Goal: Information Seeking & Learning: Learn about a topic

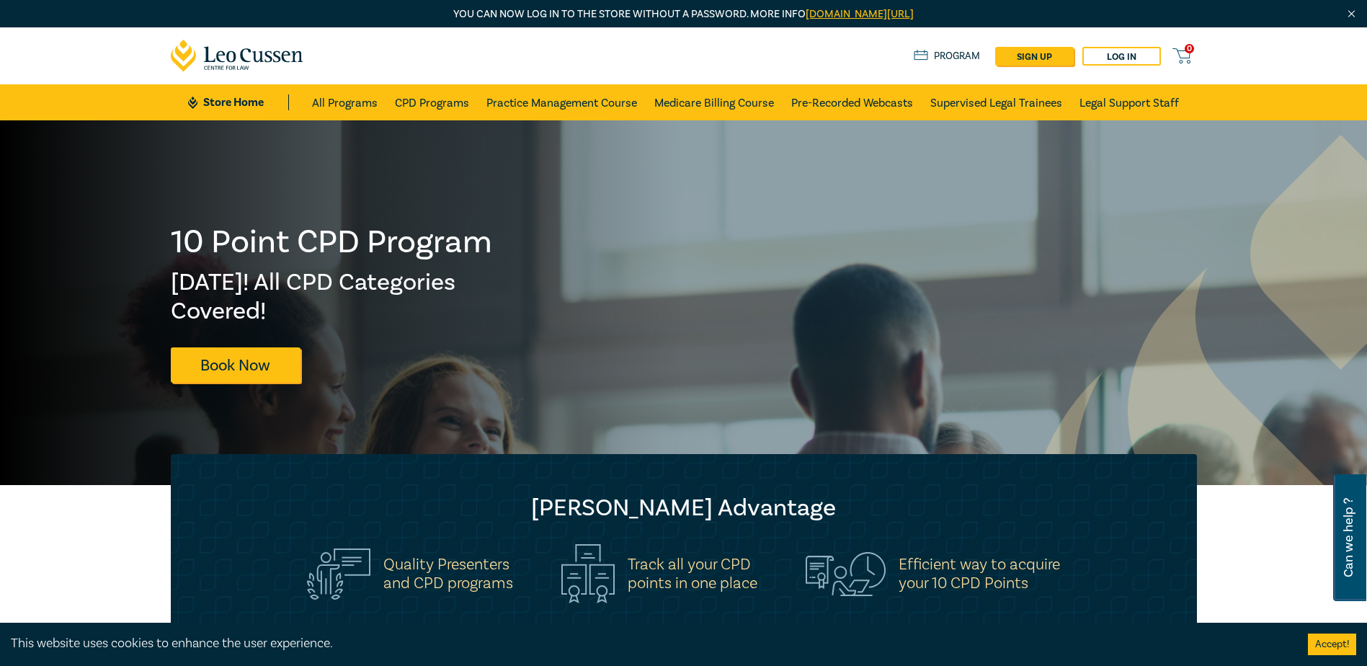
click at [941, 53] on link "Program" at bounding box center [947, 56] width 67 height 16
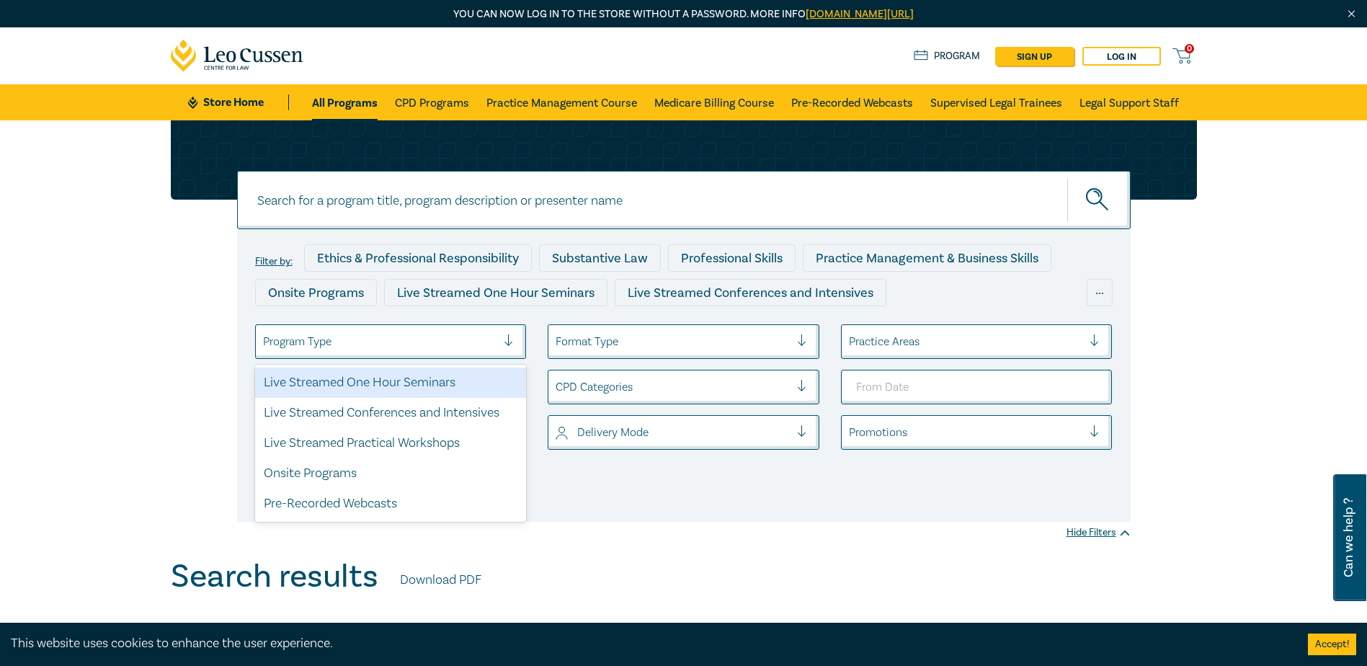
click at [506, 344] on div at bounding box center [515, 341] width 22 height 14
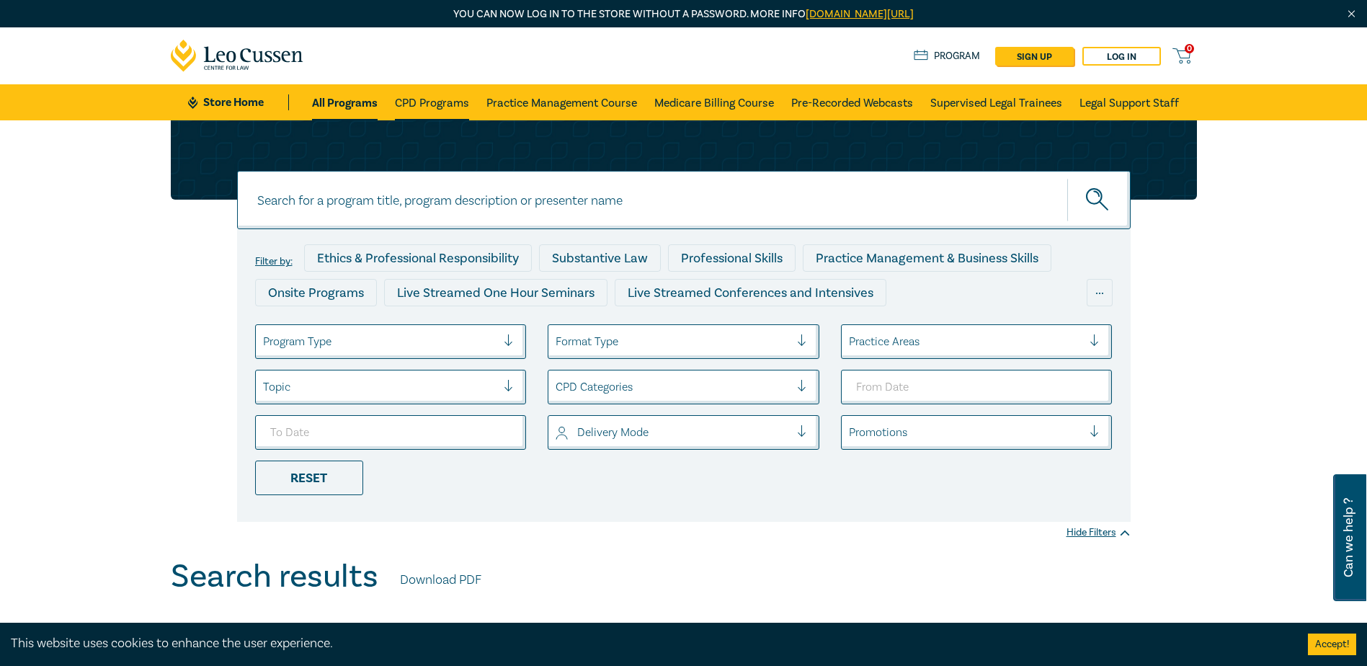
click at [429, 105] on link "CPD Programs" at bounding box center [432, 102] width 74 height 36
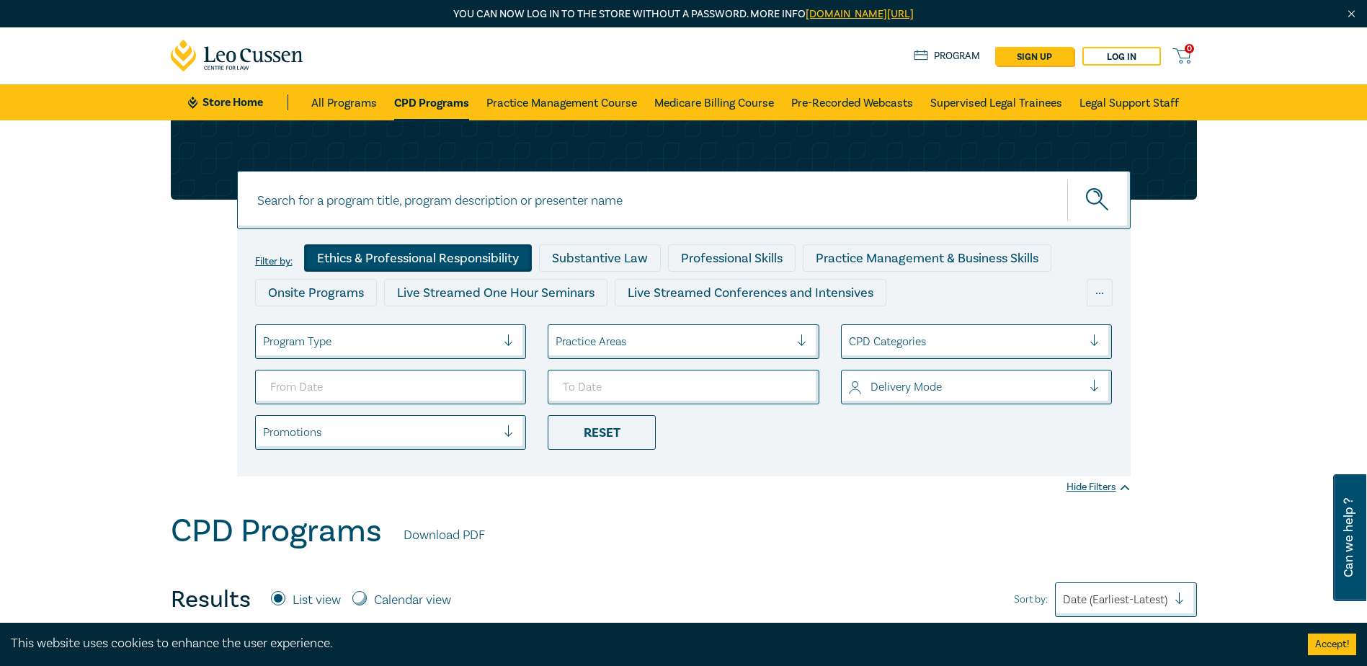
click at [461, 252] on div "Ethics & Professional Responsibility" at bounding box center [418, 257] width 228 height 27
click at [360, 105] on link "All Programs" at bounding box center [344, 102] width 66 height 36
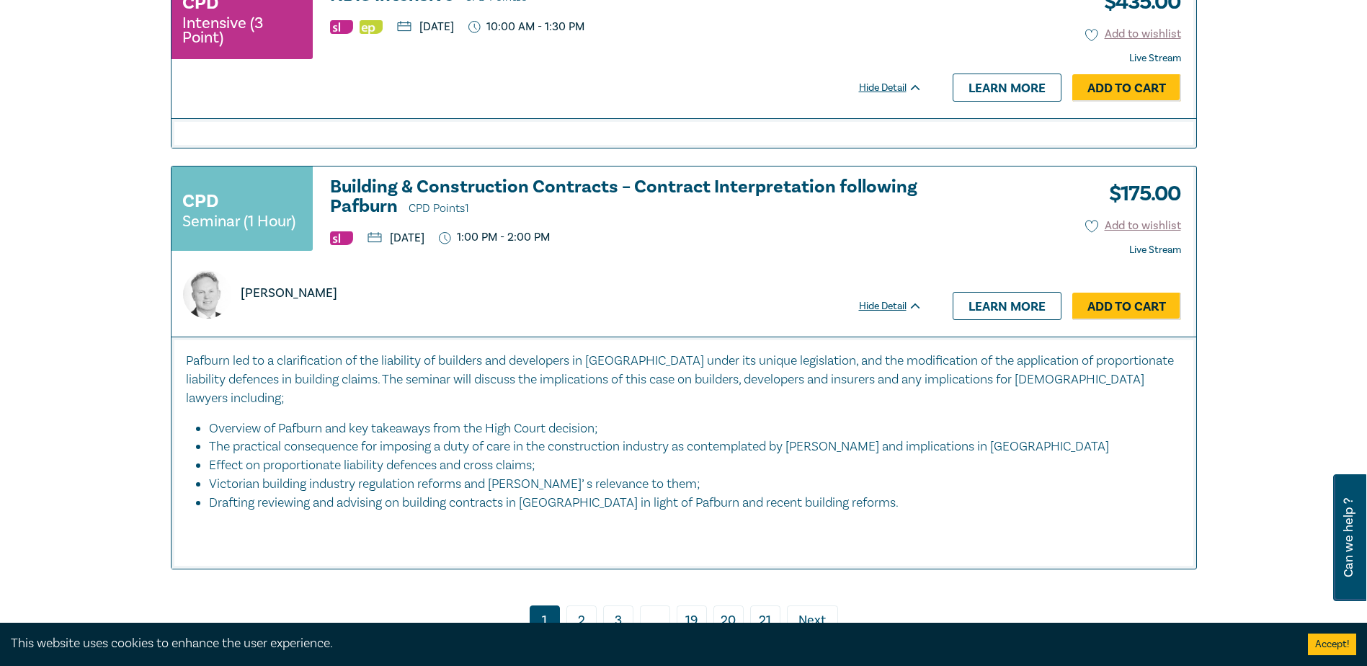
scroll to position [6488, 0]
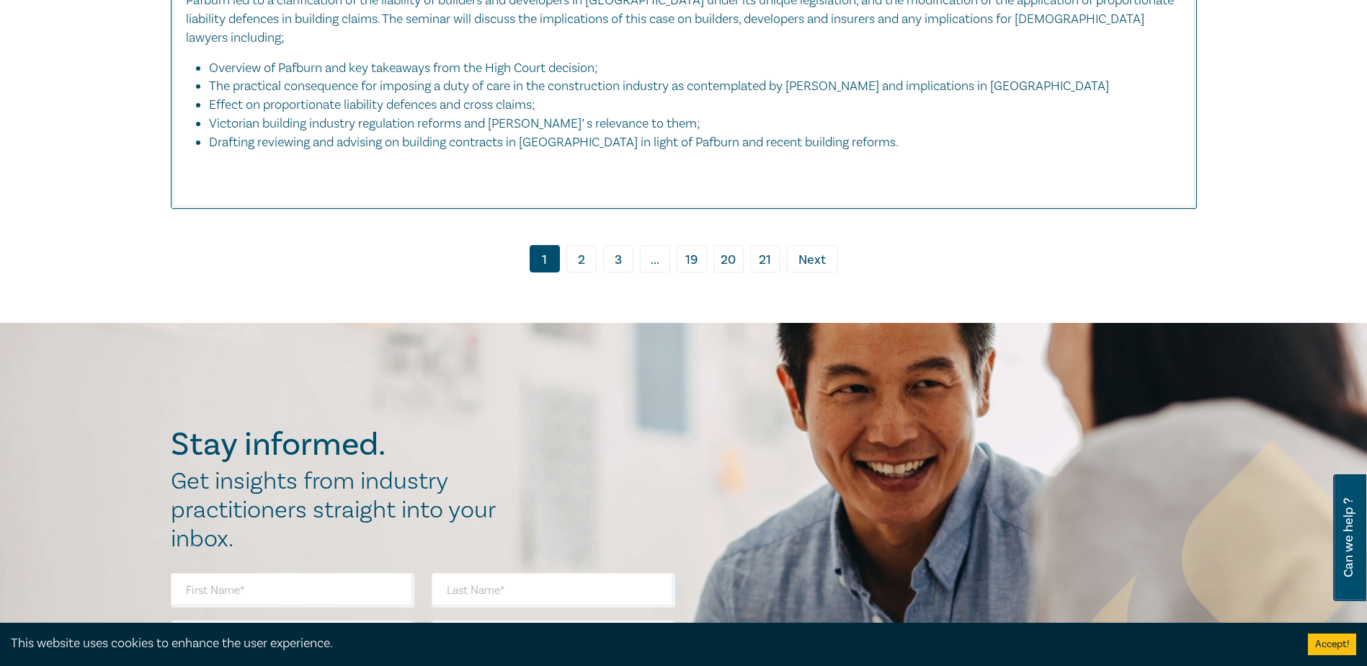
click at [582, 245] on link "2" at bounding box center [582, 258] width 30 height 27
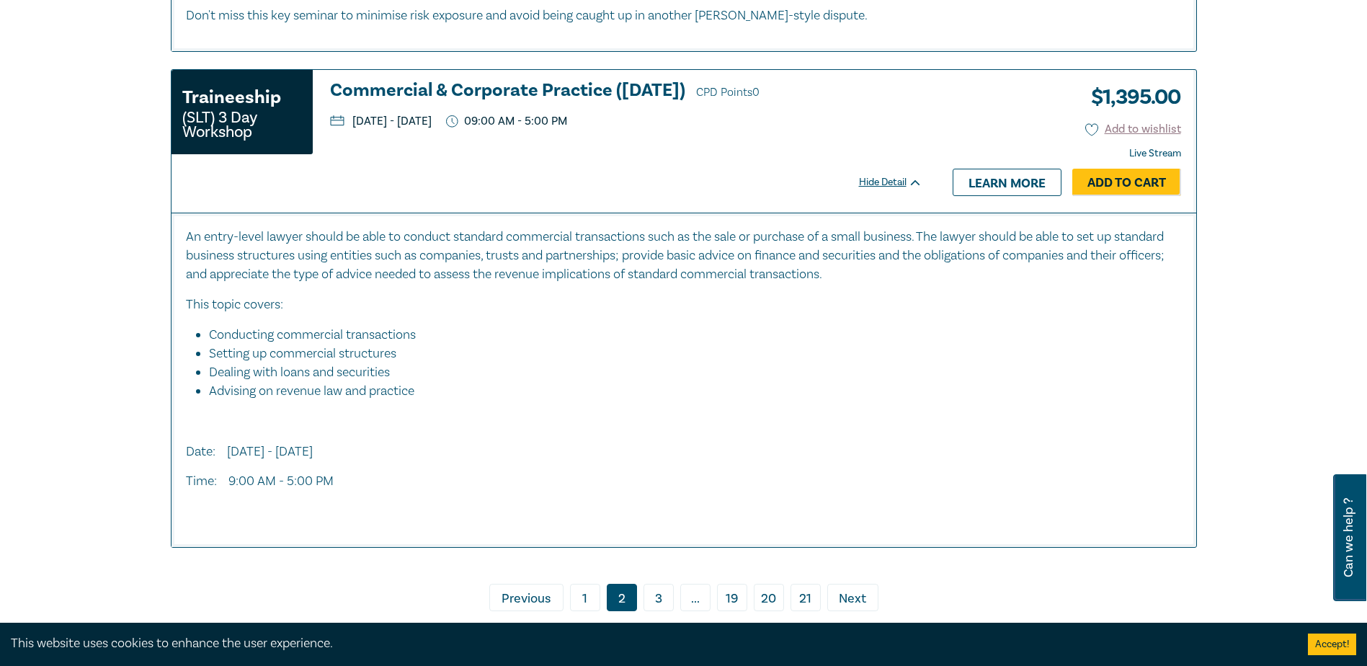
scroll to position [6992, 0]
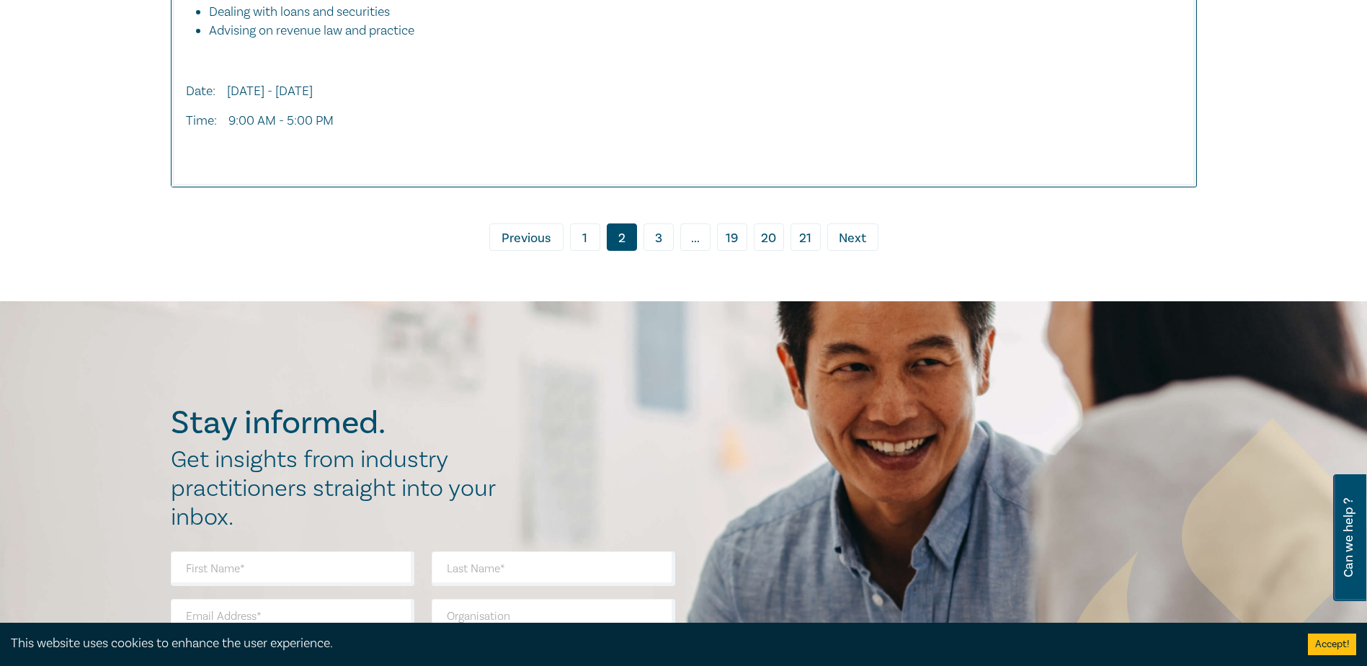
click at [655, 251] on link "3" at bounding box center [659, 236] width 30 height 27
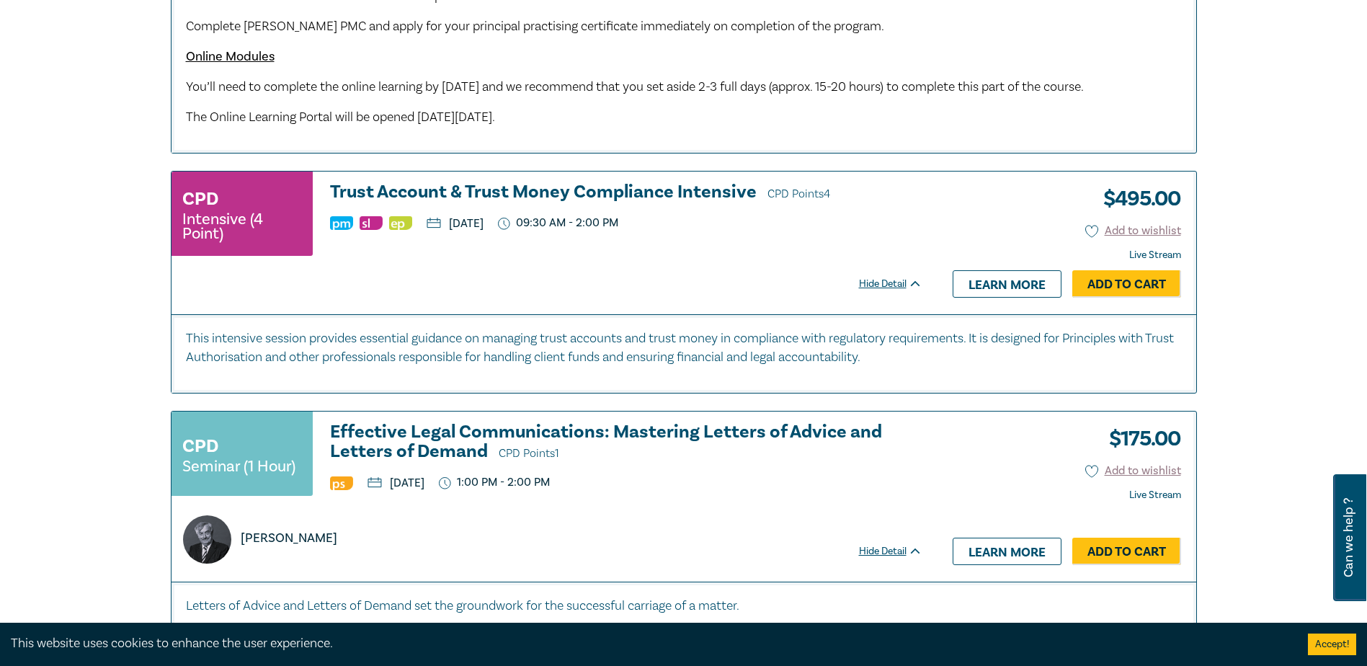
scroll to position [4037, 0]
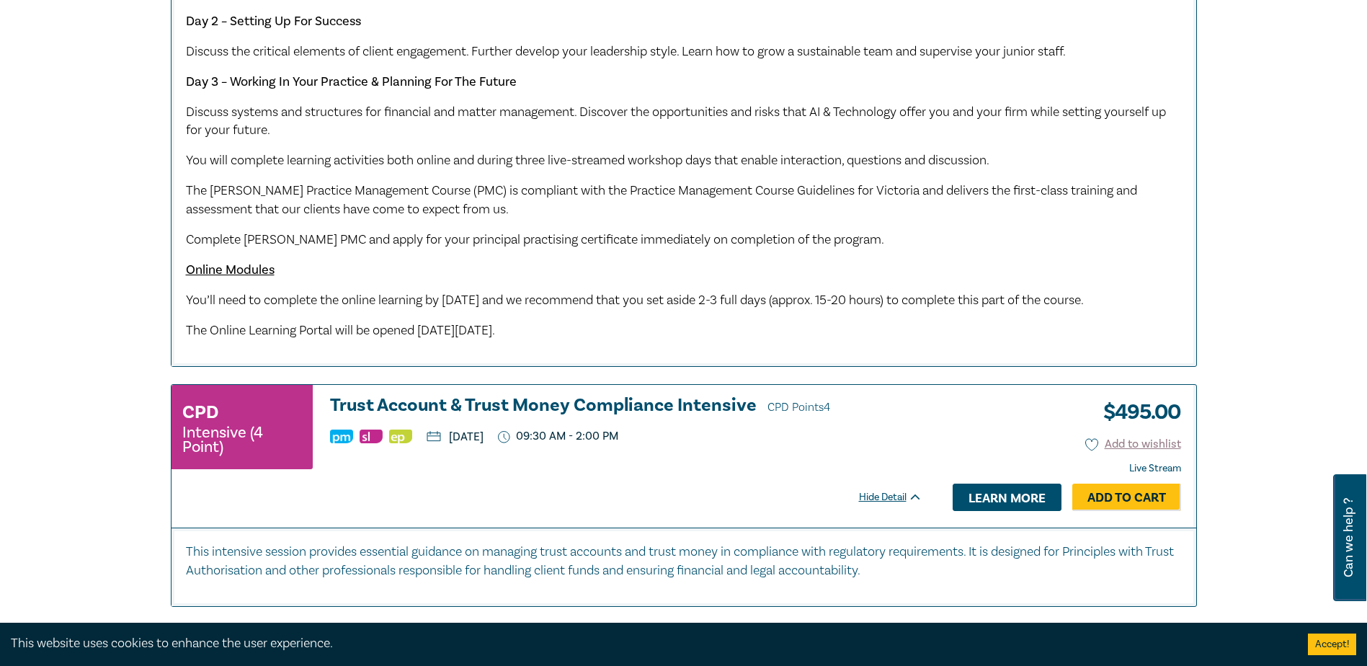
click at [998, 511] on link "Learn more" at bounding box center [1007, 497] width 109 height 27
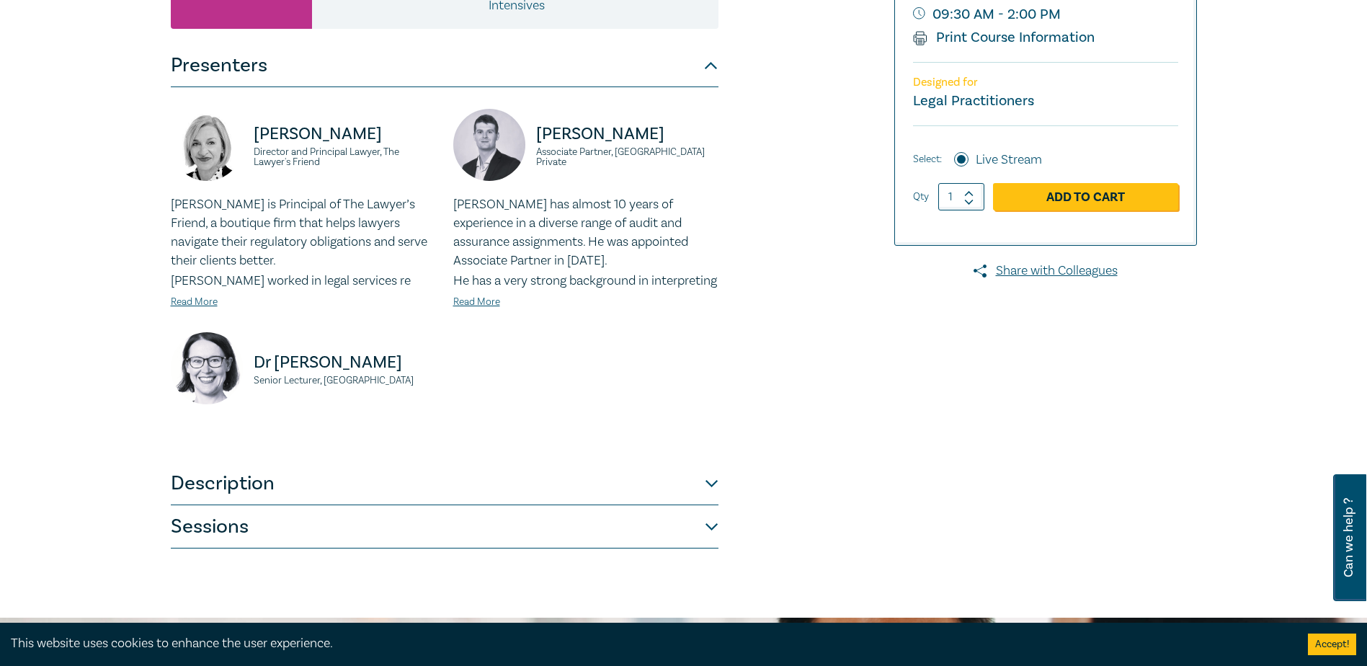
scroll to position [433, 0]
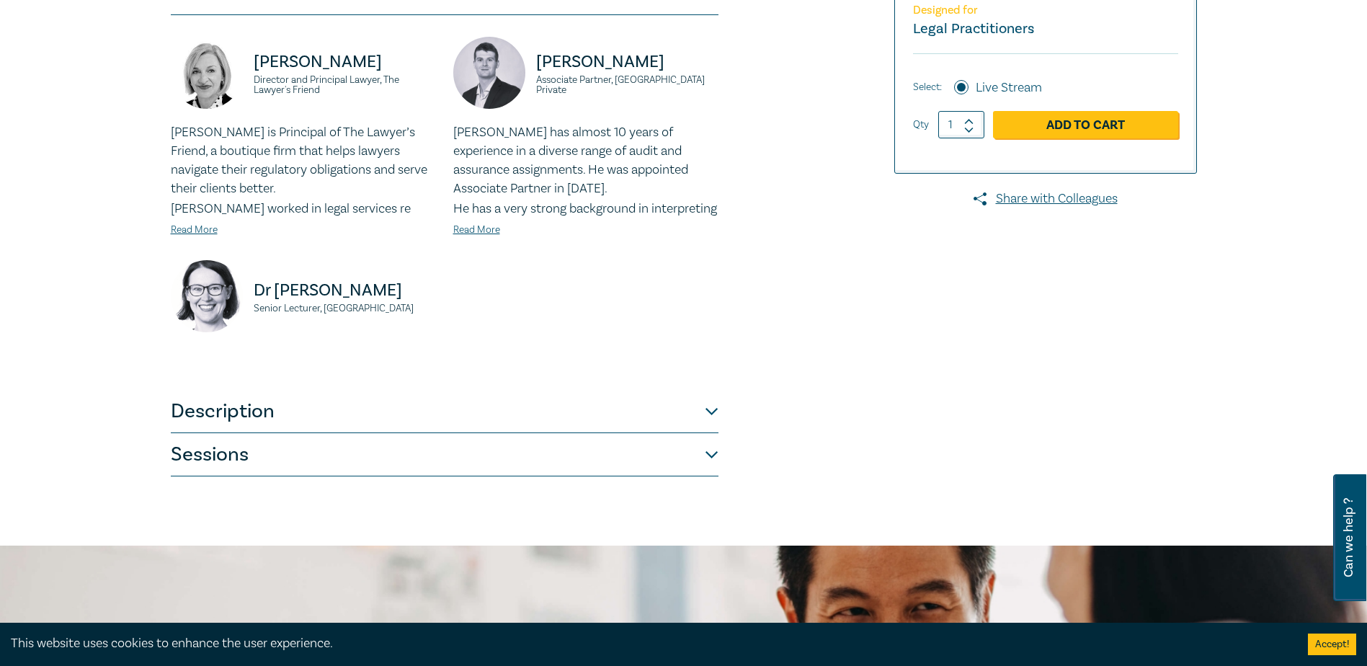
click at [719, 434] on div "Trust Account & Trust Money Compliance Intensive I25064 CPD Intensive (4 Point)…" at bounding box center [510, 116] width 696 height 721
click at [713, 431] on button "Description" at bounding box center [445, 411] width 548 height 43
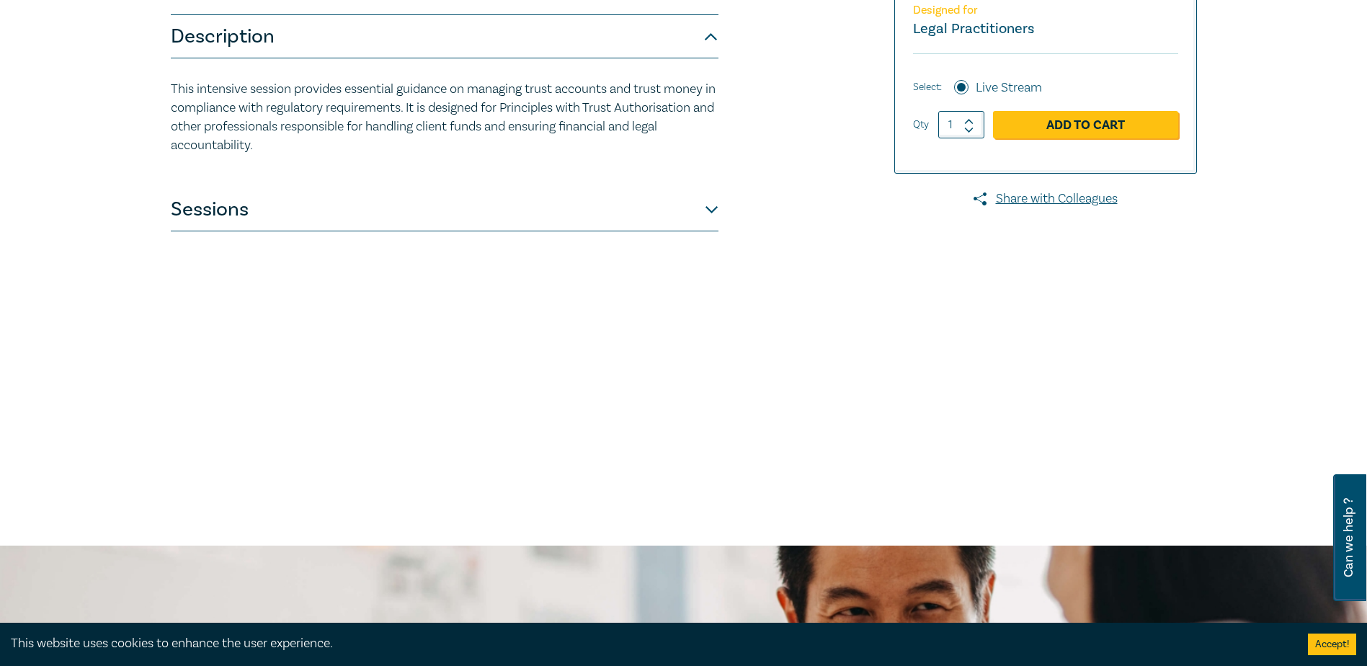
click at [713, 206] on button "Sessions" at bounding box center [445, 209] width 548 height 43
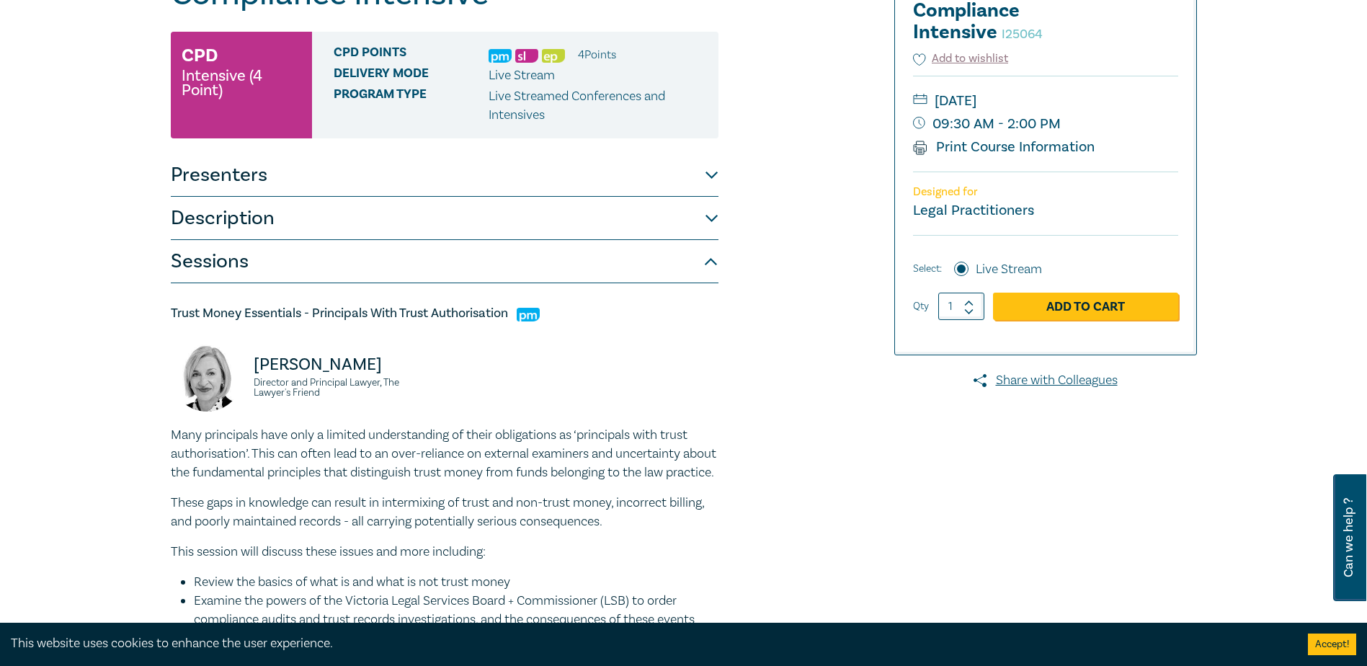
scroll to position [144, 0]
